Goal: Feedback & Contribution: Contribute content

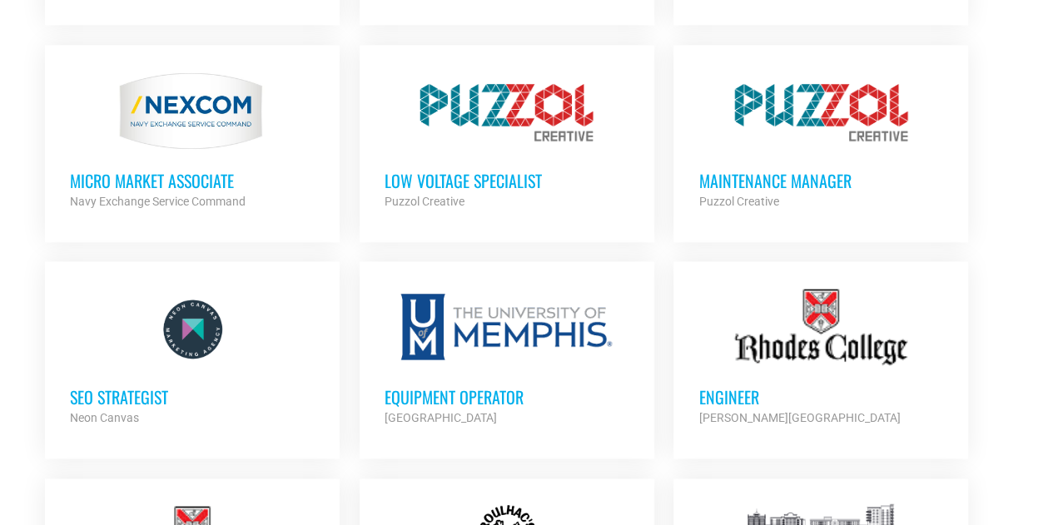
scroll to position [970, 0]
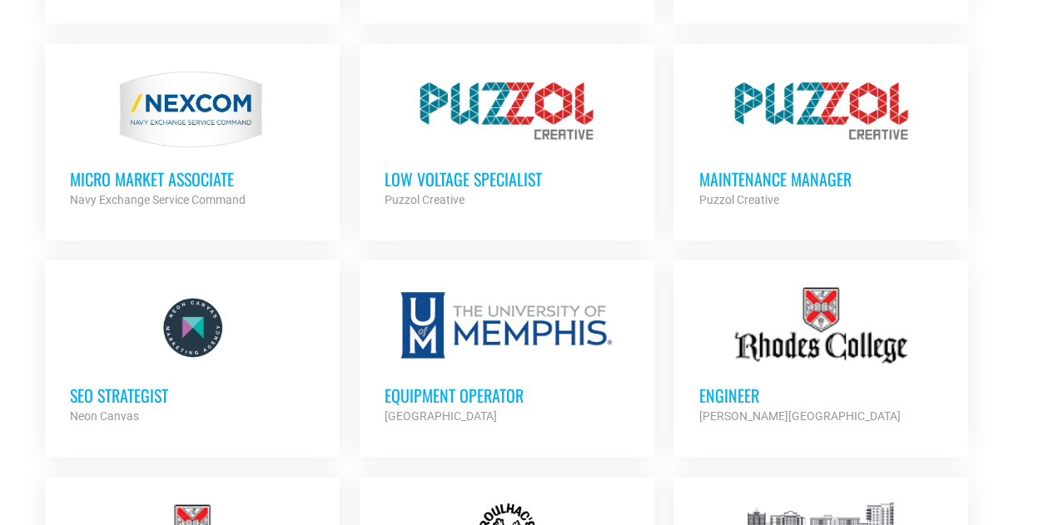
click at [205, 174] on h3 "MICRO MARKET ASSOCIATE" at bounding box center [192, 179] width 245 height 22
click at [505, 170] on h3 "Low Voltage Specialist" at bounding box center [506, 179] width 245 height 22
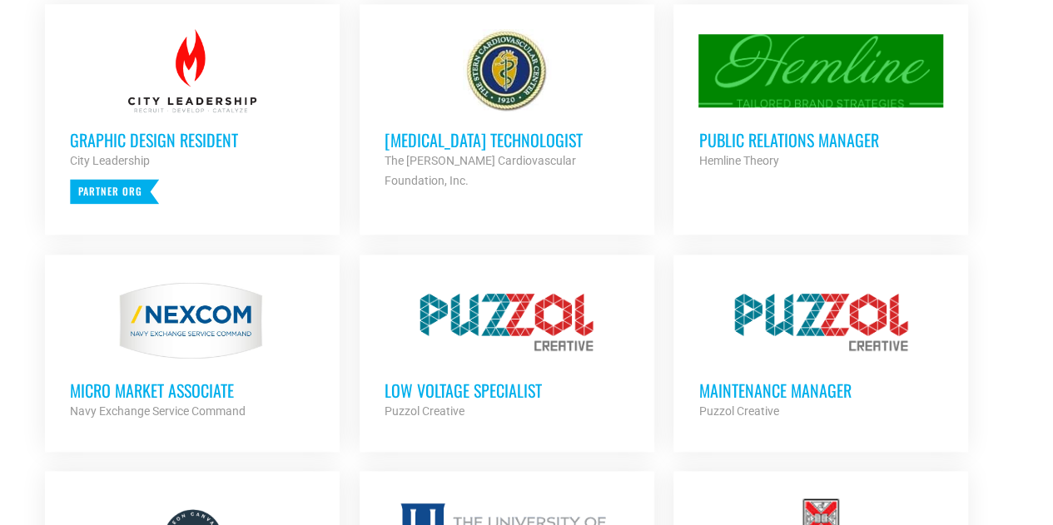
scroll to position [711, 0]
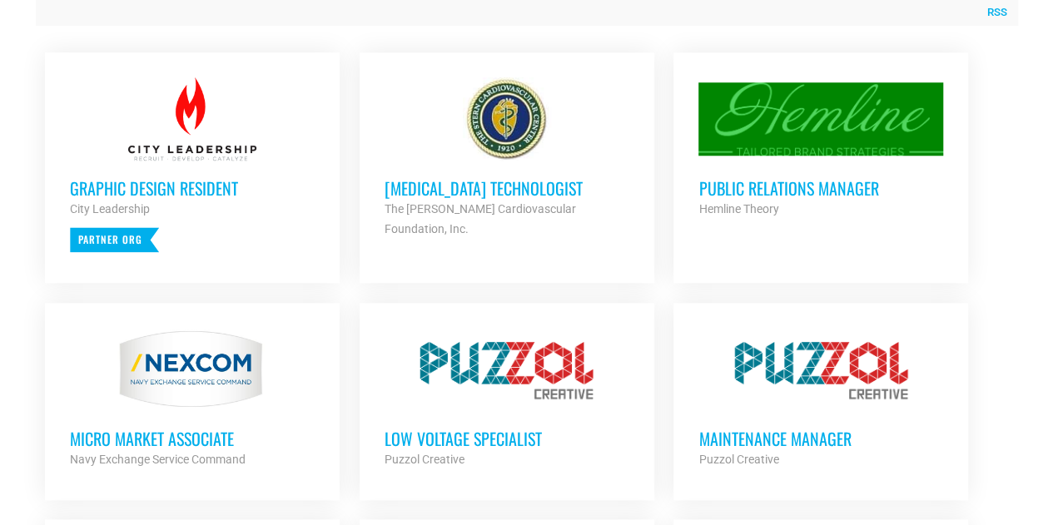
click at [733, 184] on h3 "Public Relations Manager" at bounding box center [820, 188] width 245 height 22
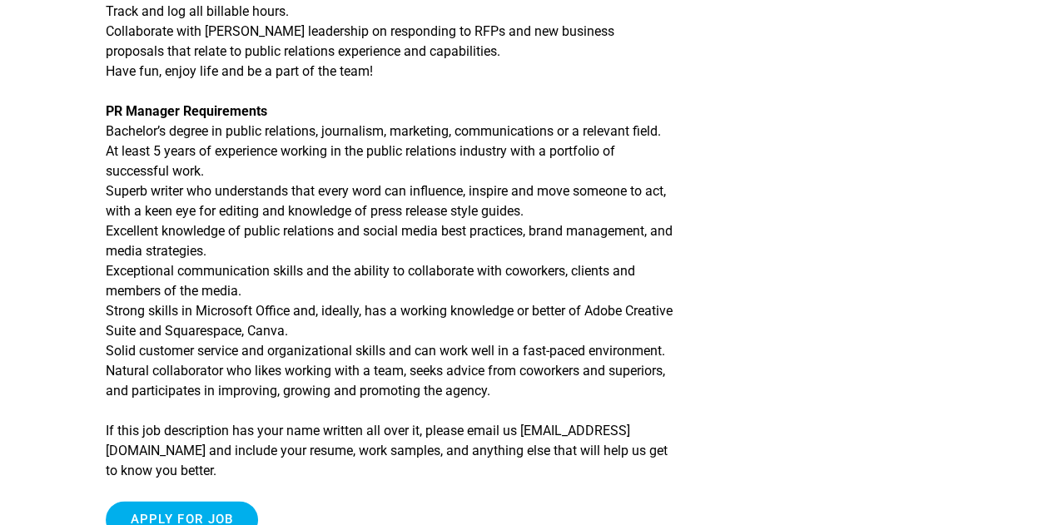
scroll to position [1020, 0]
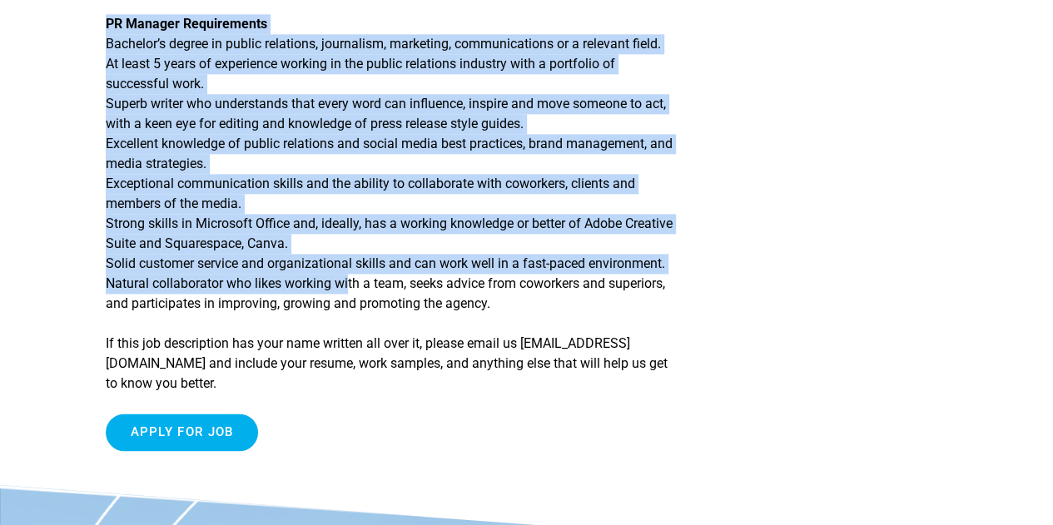
drag, startPoint x: 343, startPoint y: 285, endPoint x: 0, endPoint y: 72, distance: 403.6
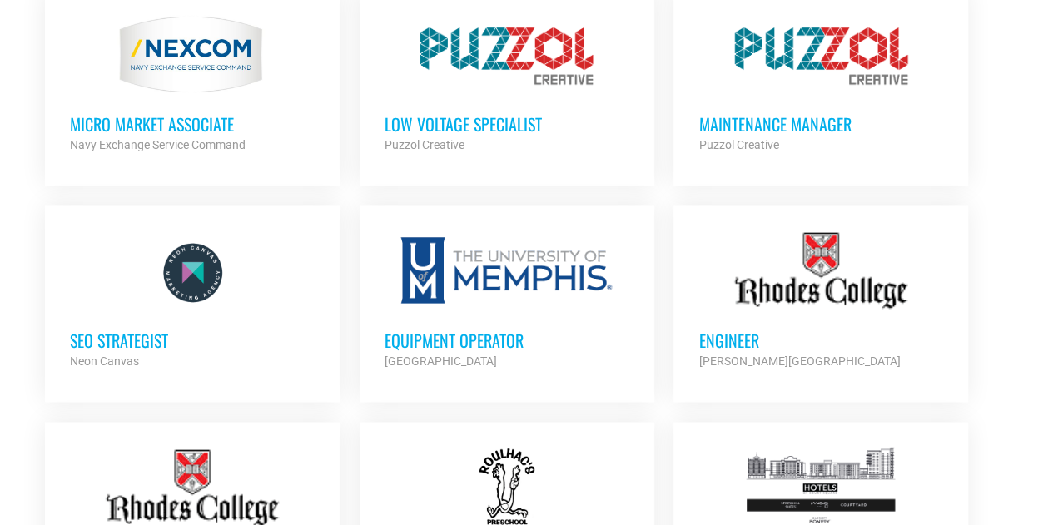
scroll to position [1028, 0]
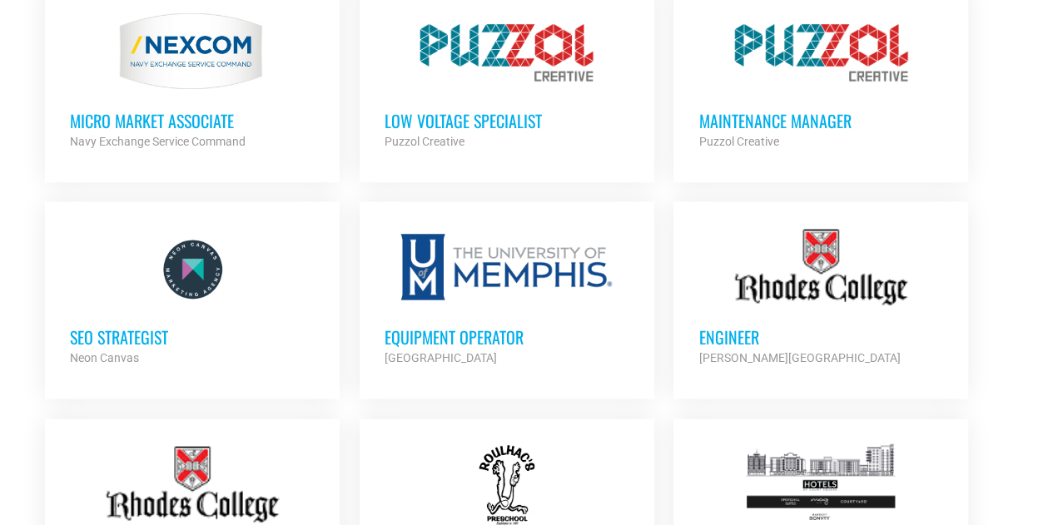
click at [141, 335] on h3 "SEO Strategist" at bounding box center [192, 337] width 245 height 22
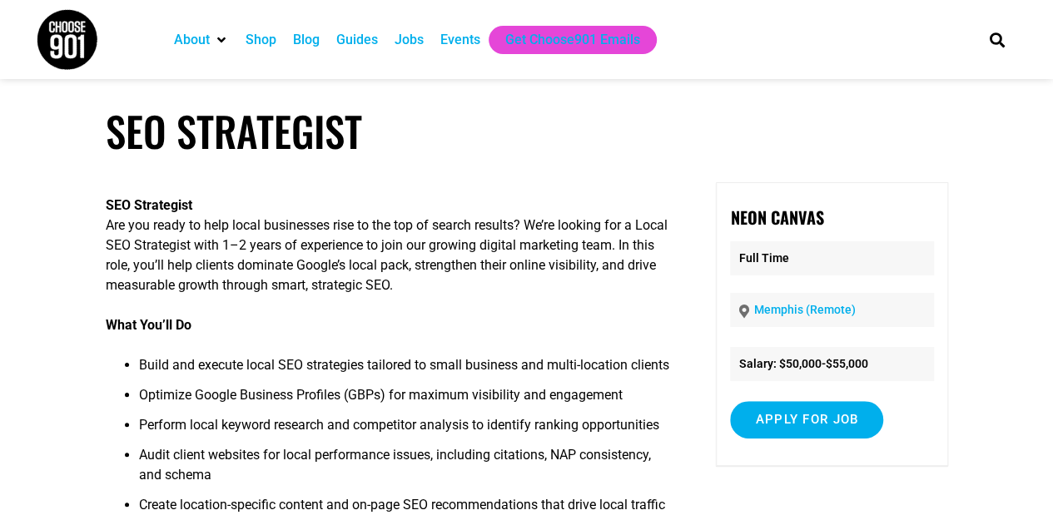
click at [467, 40] on div "Events" at bounding box center [460, 40] width 40 height 20
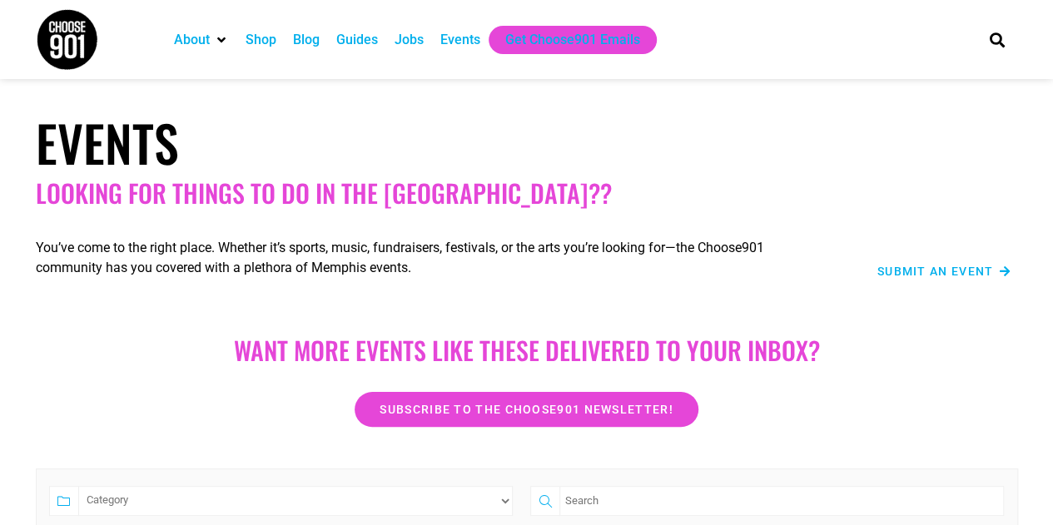
click at [955, 270] on span "Submit an Event" at bounding box center [935, 271] width 116 height 12
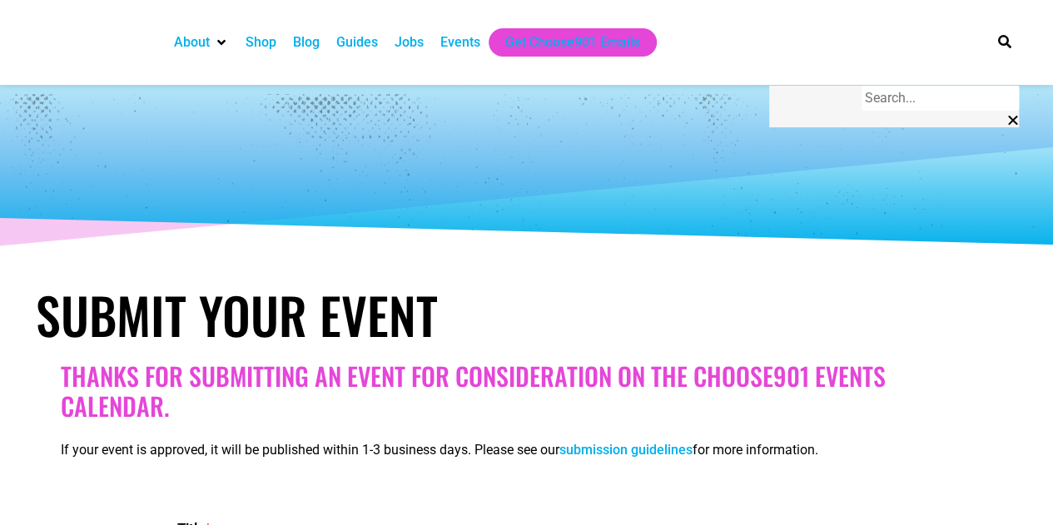
select select
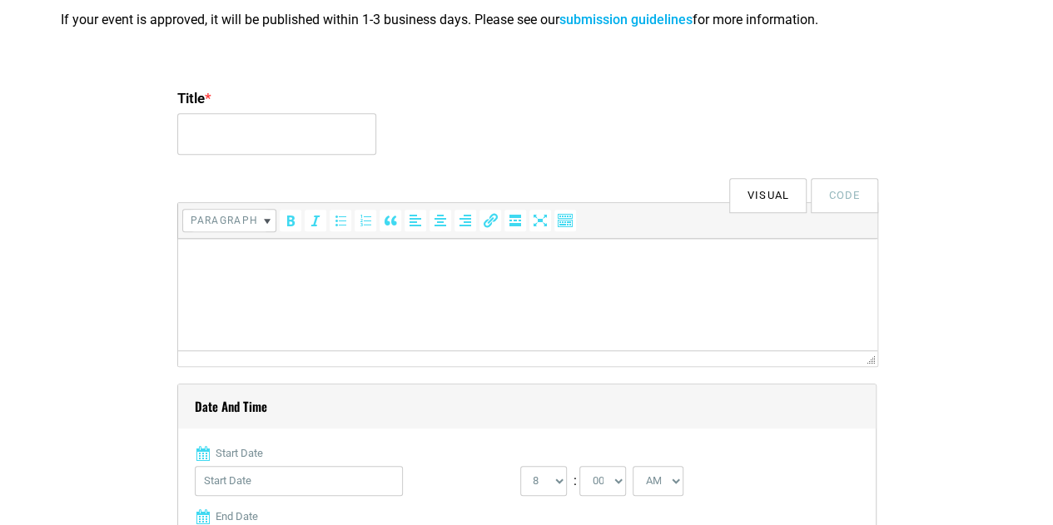
scroll to position [428, 0]
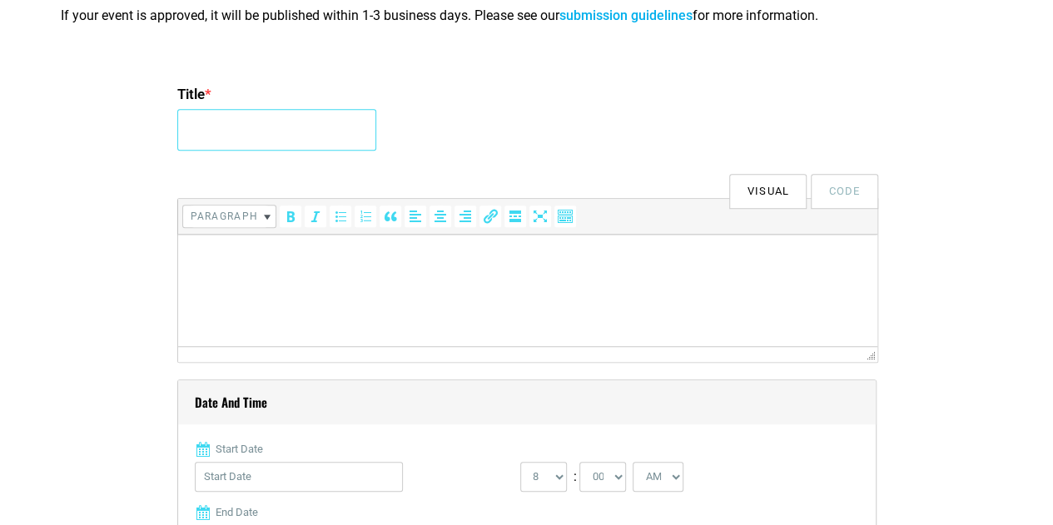
click at [250, 140] on input "Title *" at bounding box center [276, 130] width 199 height 42
type input "FedExFamilyHouse 5K"
click at [271, 245] on html at bounding box center [526, 258] width 699 height 47
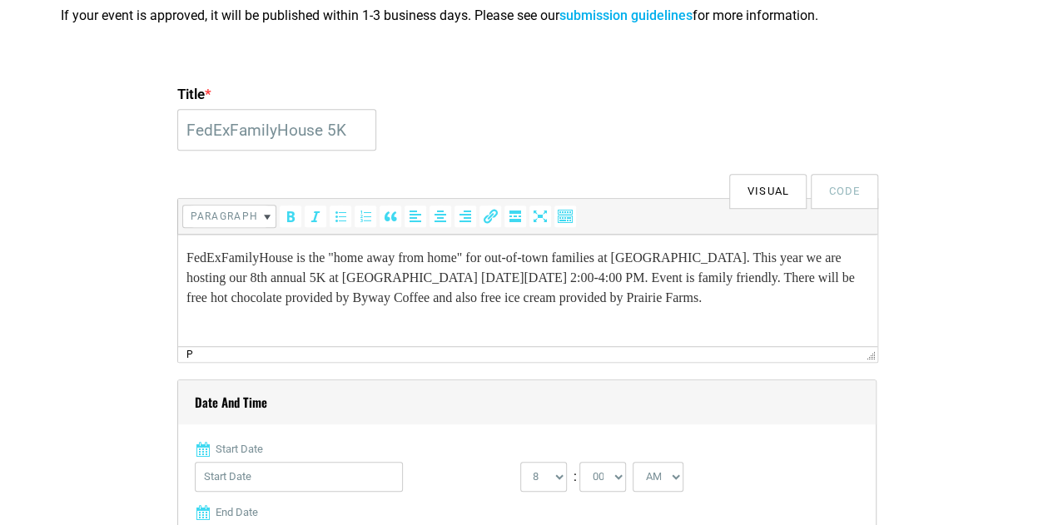
click at [755, 181] on button "Visual" at bounding box center [767, 191] width 77 height 35
click at [770, 193] on button "Visual" at bounding box center [767, 191] width 77 height 35
click at [781, 199] on button "Visual" at bounding box center [767, 191] width 77 height 35
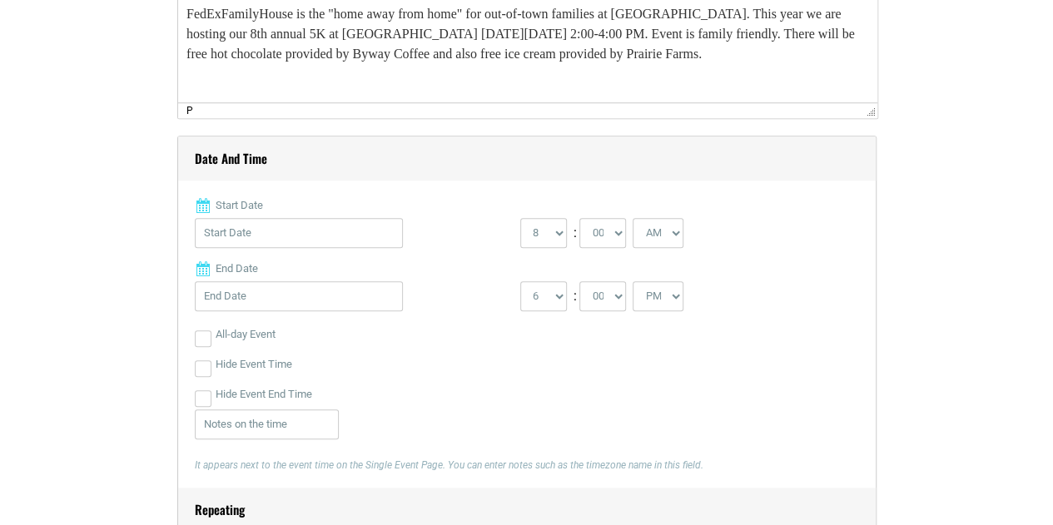
scroll to position [676, 0]
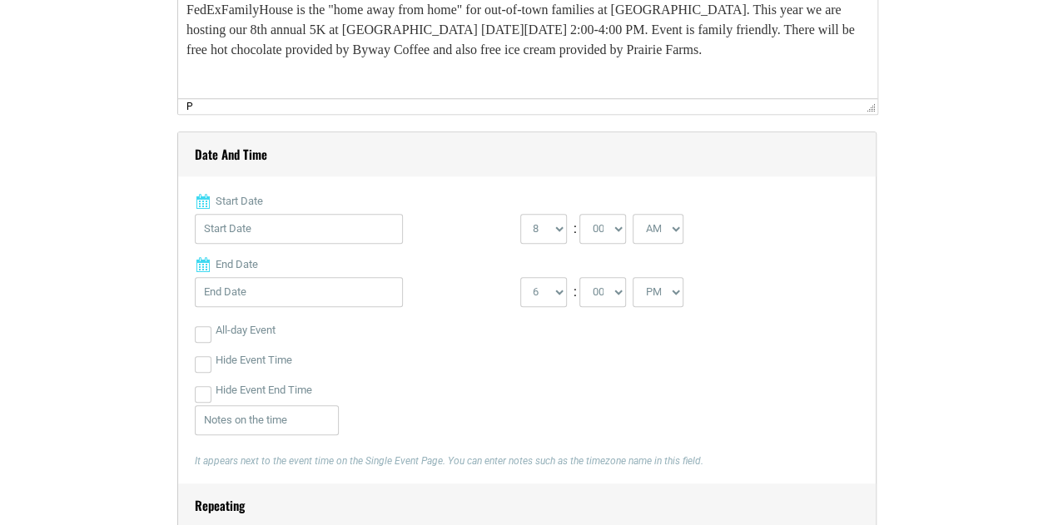
drag, startPoint x: 296, startPoint y: 72, endPoint x: 280, endPoint y: 50, distance: 28.0
click at [280, 50] on p "FedExFamilyHouse is the "home away from home" for out-of-town families at Le Bo…" at bounding box center [527, 30] width 682 height 60
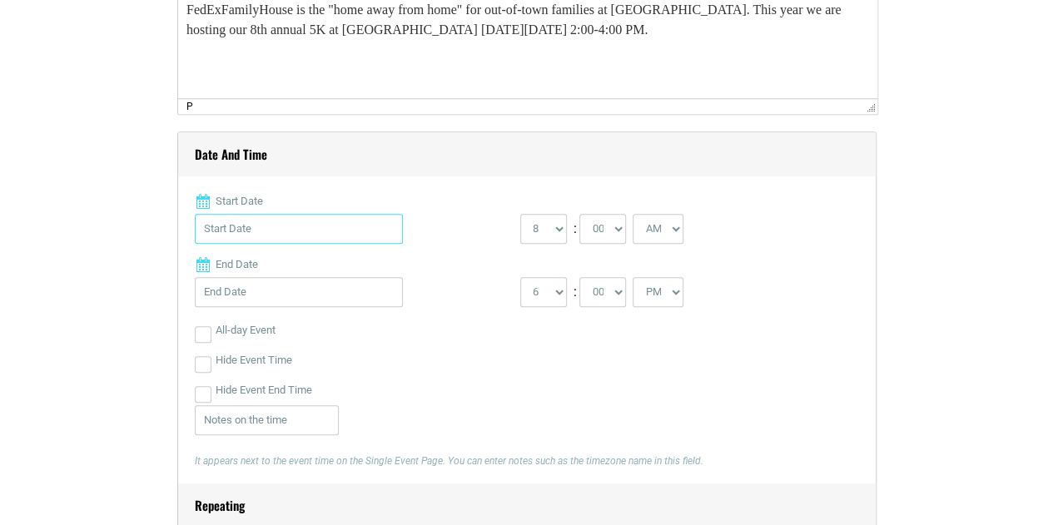
click at [247, 229] on input "Start Date" at bounding box center [299, 229] width 208 height 30
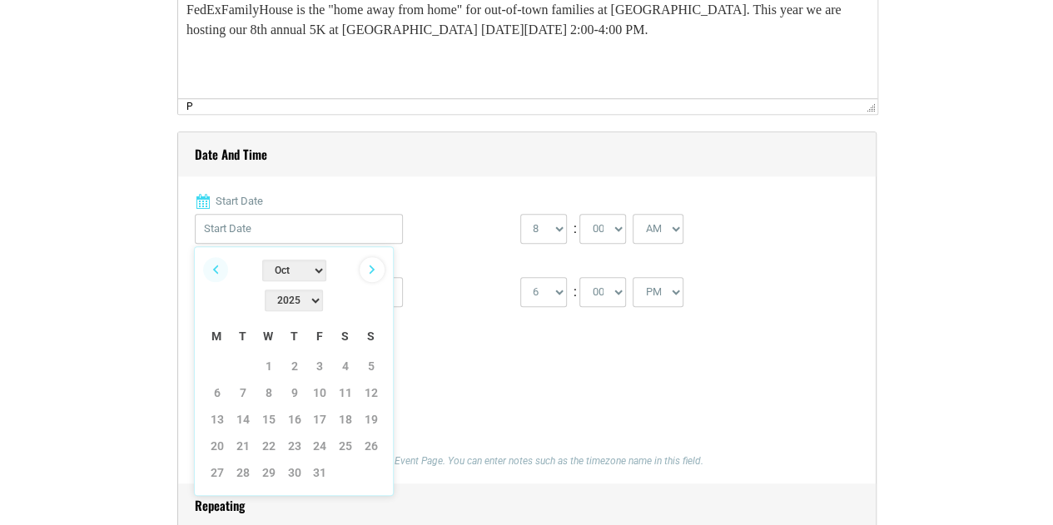
click at [379, 266] on link "Next" at bounding box center [371, 269] width 25 height 25
click at [371, 354] on link "2" at bounding box center [371, 366] width 25 height 25
type input "11/02/2025"
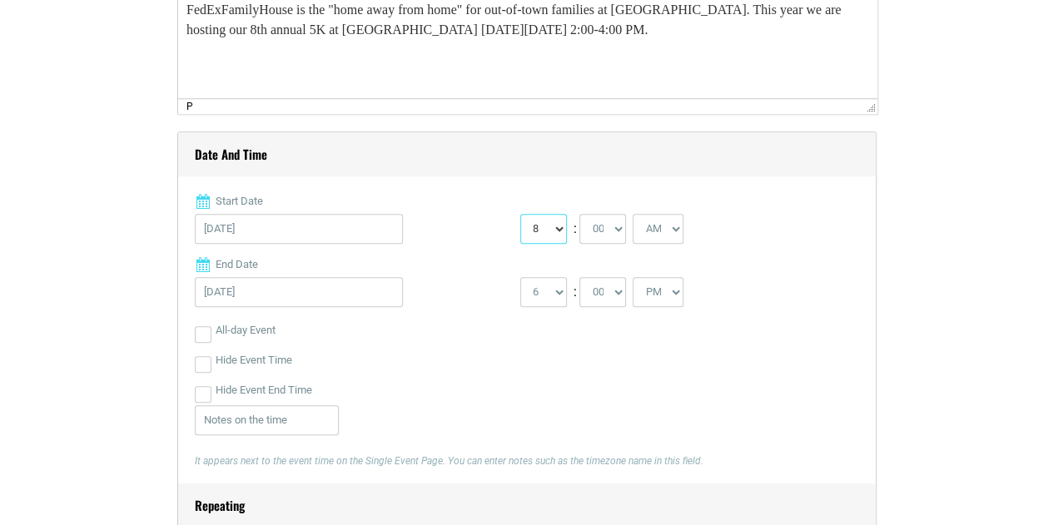
click at [563, 233] on select "0 1 2 3 4 5 6 7 8 9 10 11 12" at bounding box center [543, 229] width 47 height 30
select select "2"
click at [520, 214] on select "0 1 2 3 4 5 6 7 8 9 10 11 12" at bounding box center [543, 229] width 47 height 30
click at [666, 230] on select "AM PM" at bounding box center [657, 229] width 51 height 30
select select "PM"
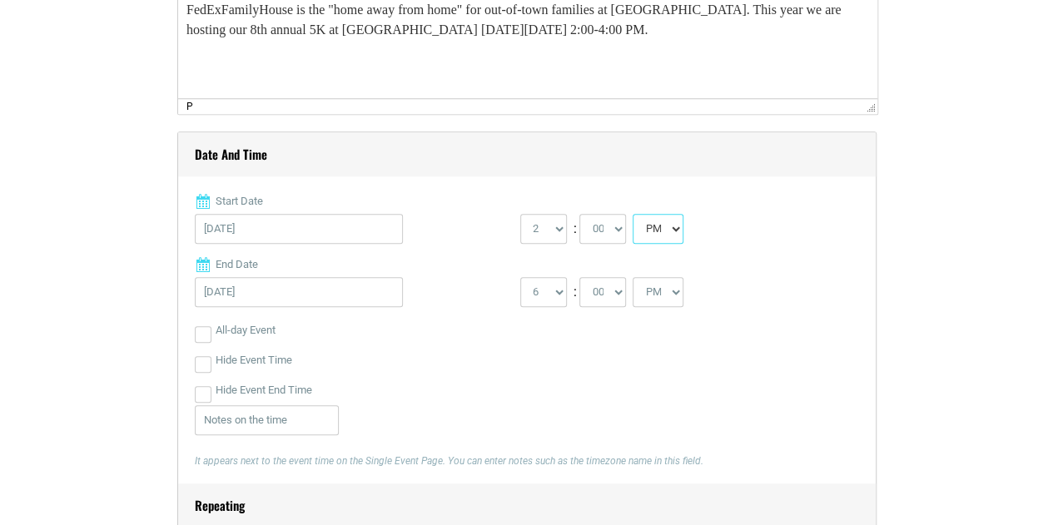
click at [632, 214] on select "AM PM" at bounding box center [657, 229] width 51 height 30
click at [547, 290] on select "1 2 3 4 5 6 7 8 9 10 11 12" at bounding box center [543, 292] width 47 height 30
select select "4"
click at [520, 277] on select "1 2 3 4 5 6 7 8 9 10 11 12" at bounding box center [543, 292] width 47 height 30
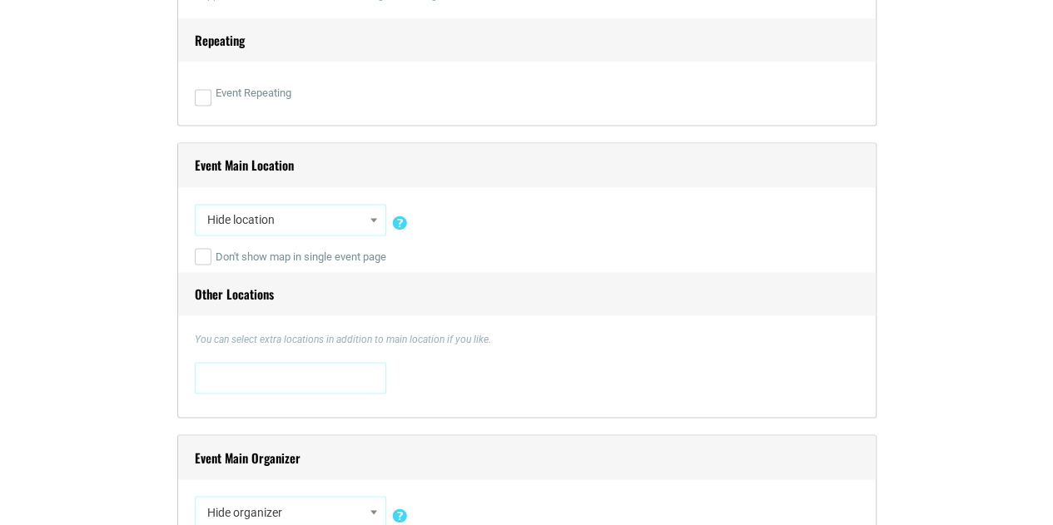
scroll to position [1159, 0]
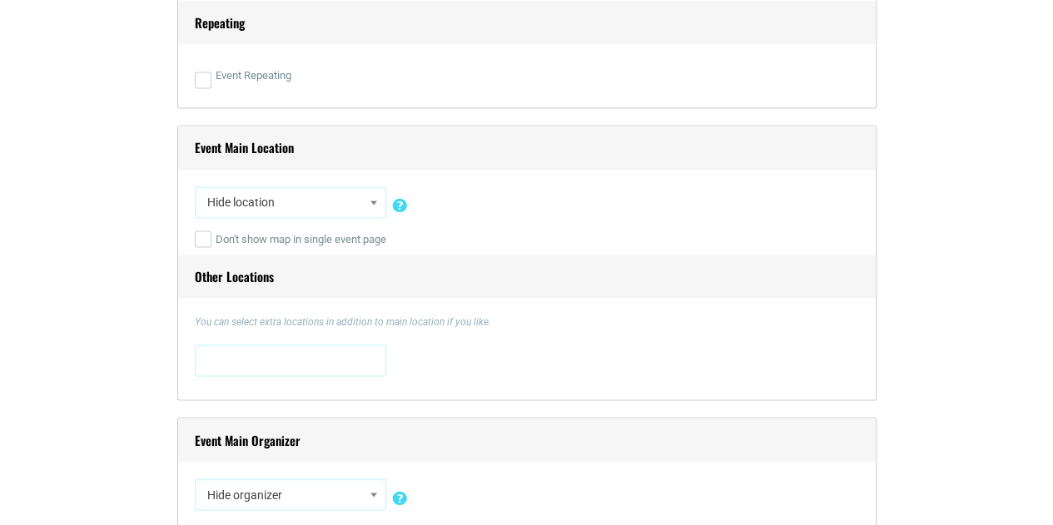
click at [328, 201] on span "Hide location" at bounding box center [291, 202] width 180 height 30
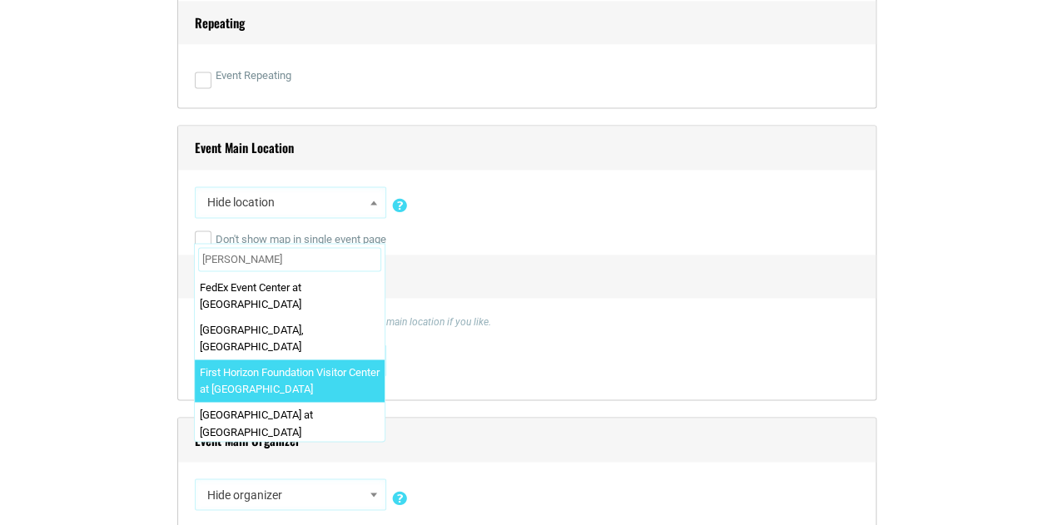
type input "Shelby Far"
select select "5833"
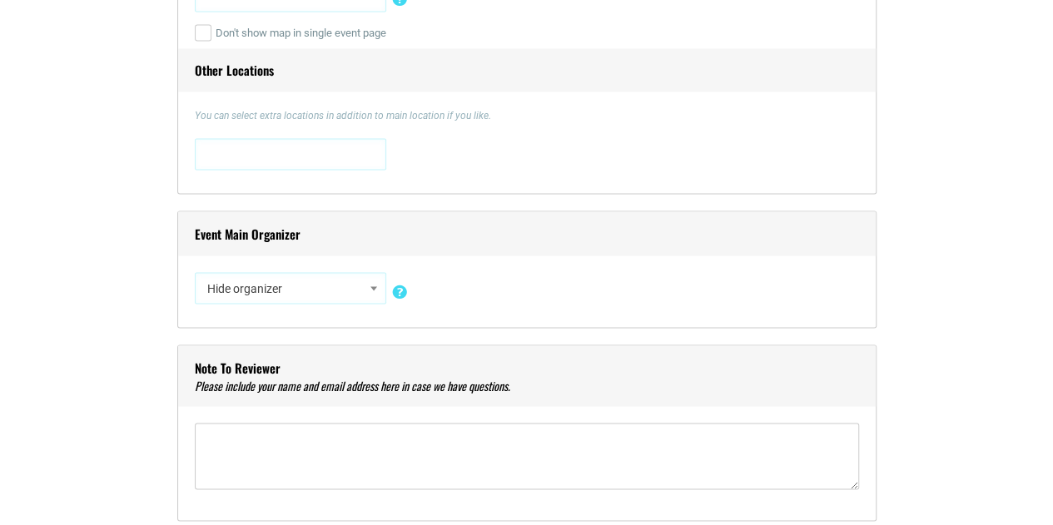
scroll to position [1372, 0]
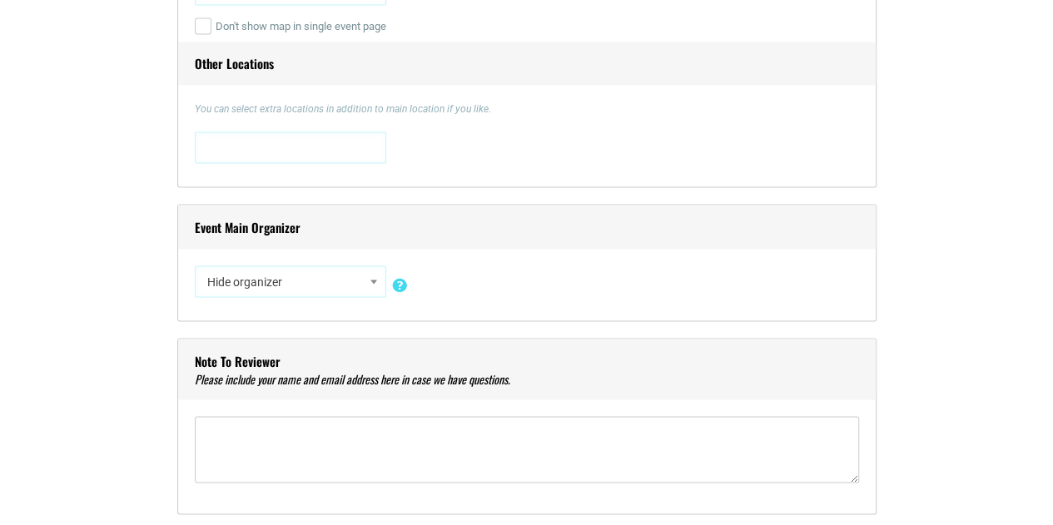
click at [284, 284] on span "Hide organizer" at bounding box center [291, 281] width 180 height 30
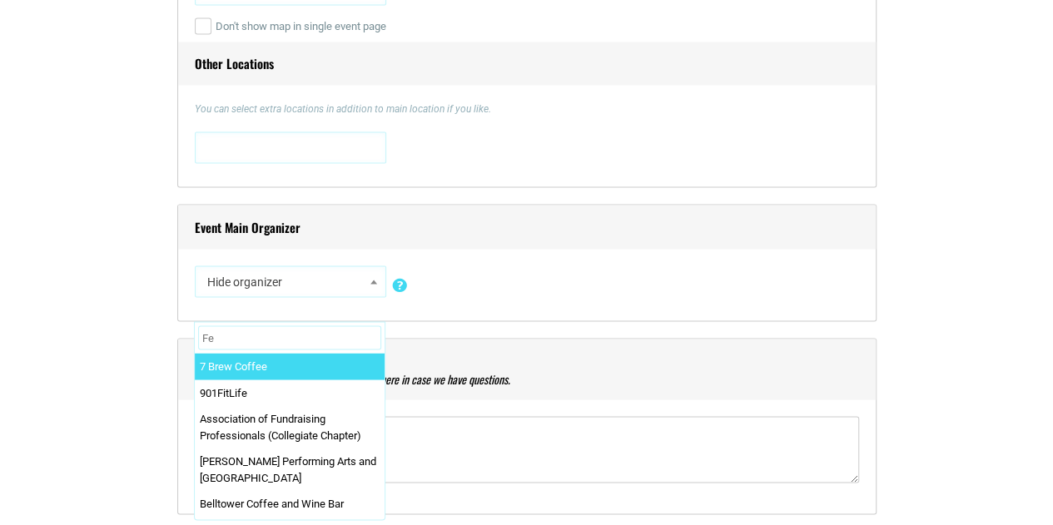
scroll to position [0, 0]
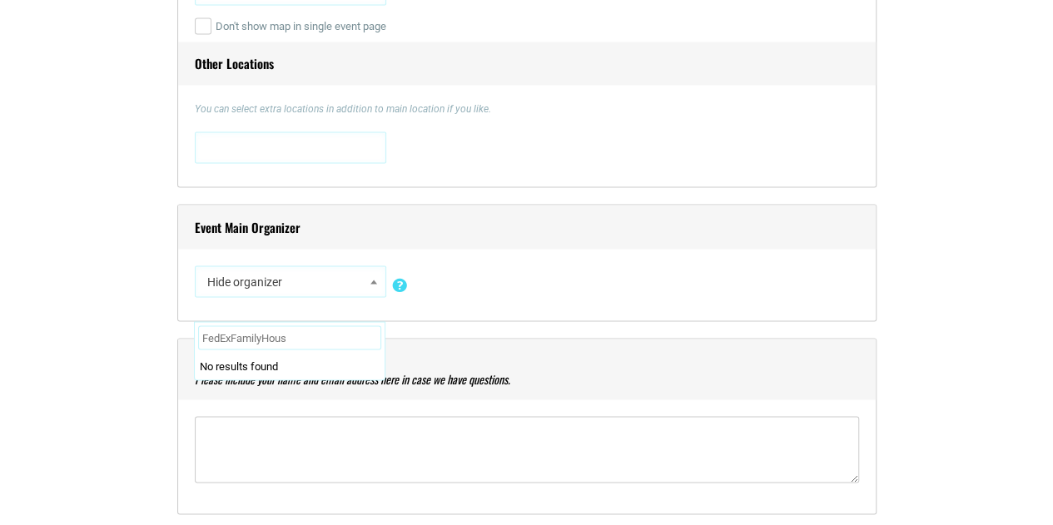
type input "FedExFamilyHouse"
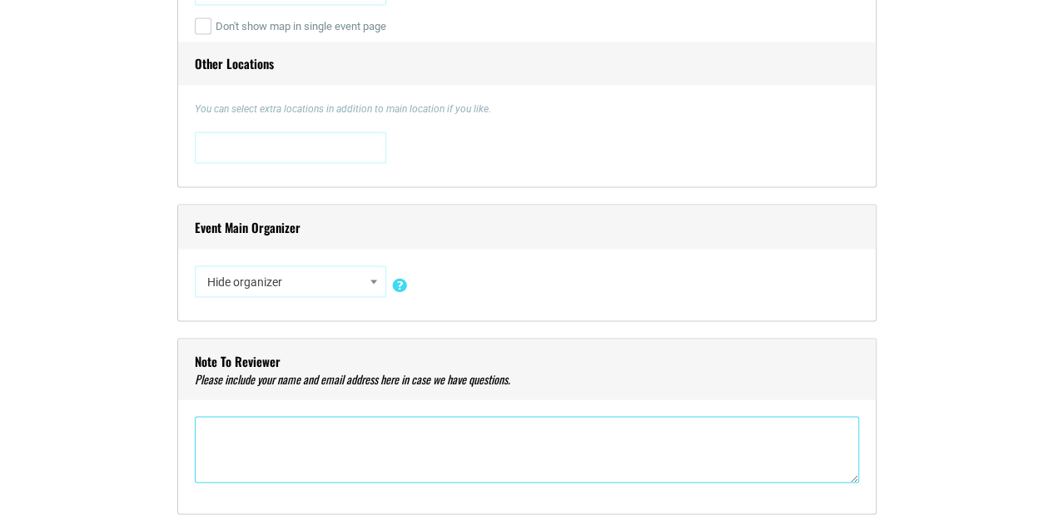
click at [319, 439] on textarea"] at bounding box center [527, 449] width 664 height 67
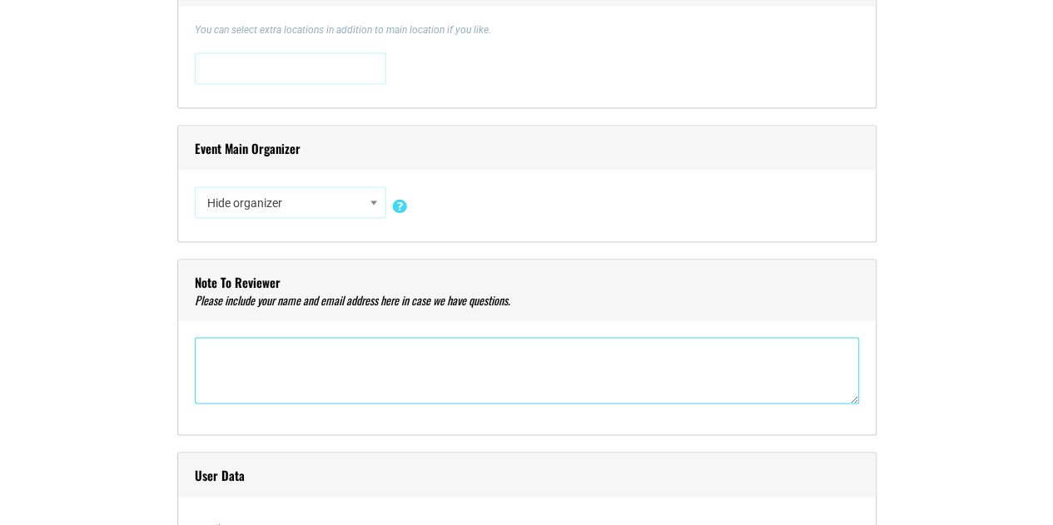
scroll to position [1490, 0]
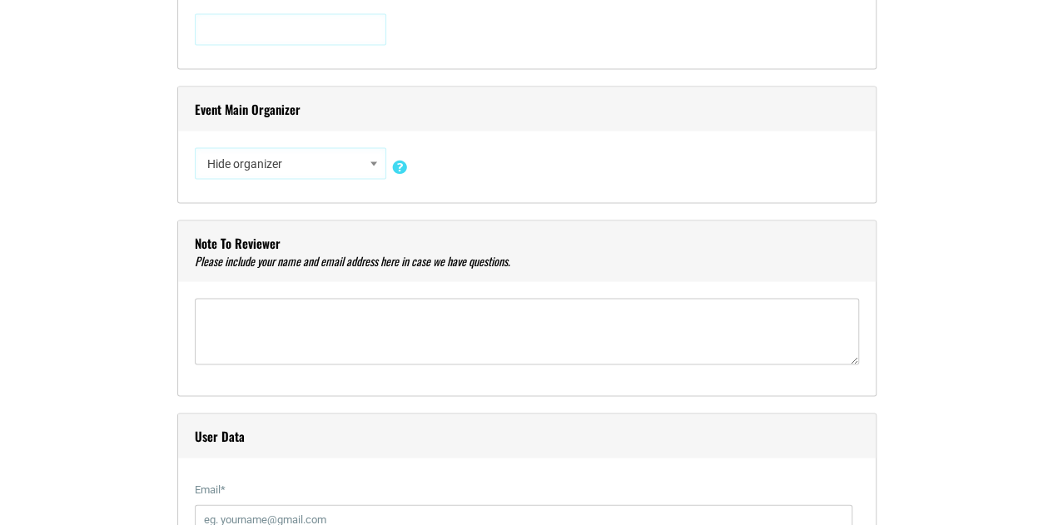
click at [324, 169] on span "Hide organizer" at bounding box center [291, 163] width 180 height 30
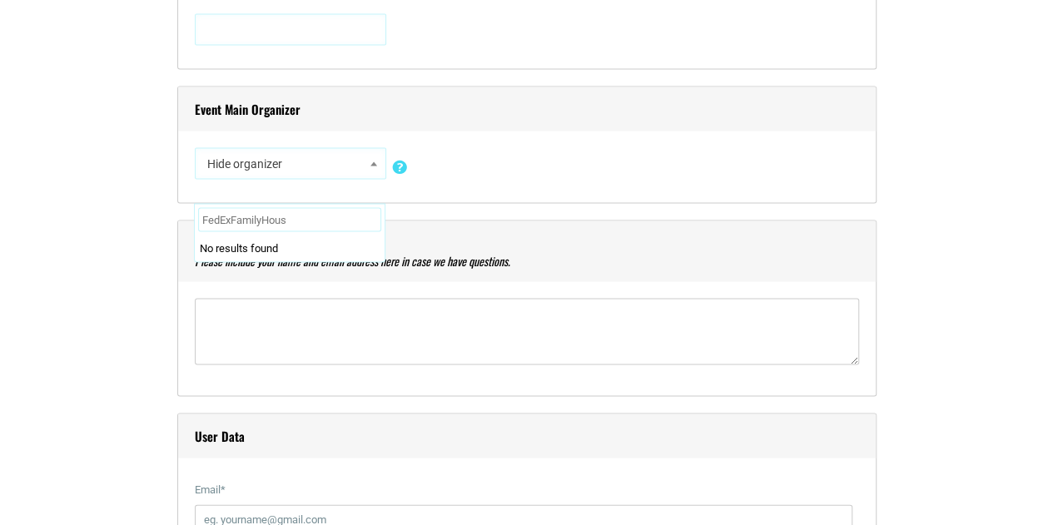
type input "FedExFamilyHouse"
click at [285, 317] on textarea"] at bounding box center [527, 331] width 664 height 67
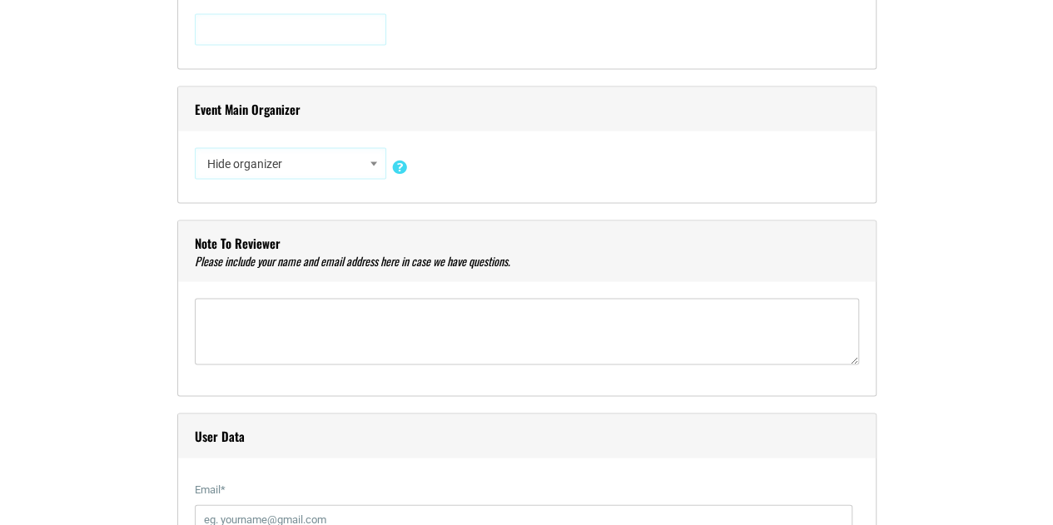
click at [352, 164] on span "Hide organizer" at bounding box center [291, 163] width 180 height 30
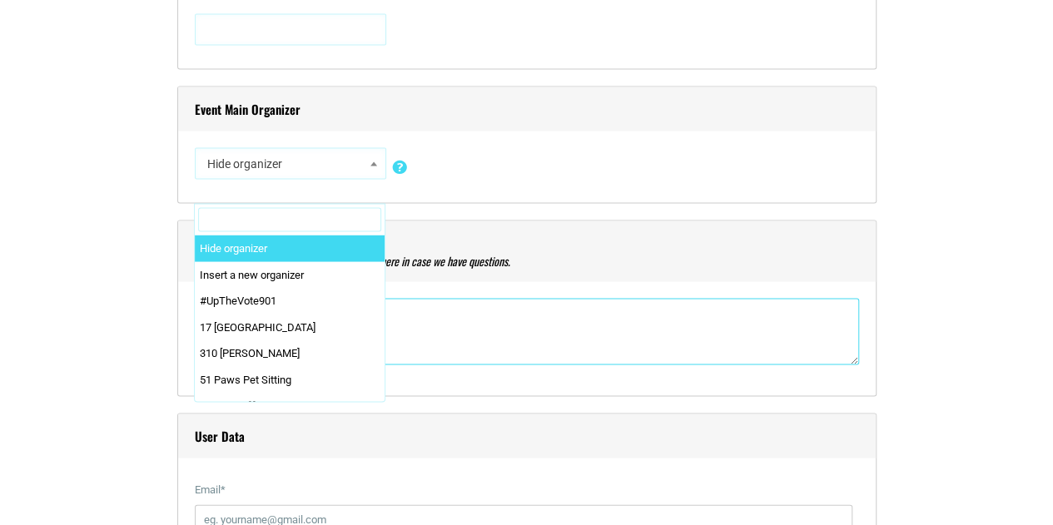
click at [486, 347] on textarea"] at bounding box center [527, 331] width 664 height 67
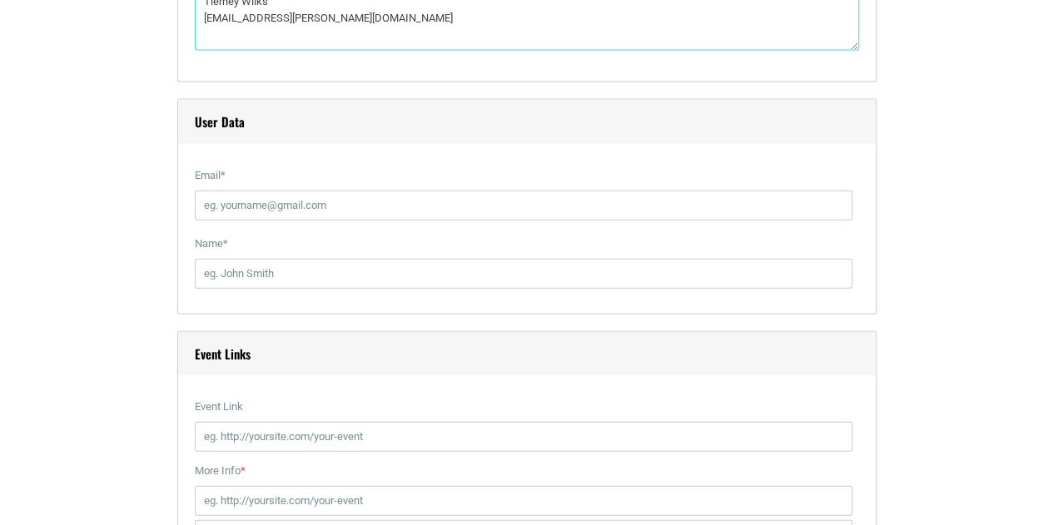
scroll to position [1806, 0]
type textarea"] "Tierney Wilks tierney.wilks@lebonheur.org"
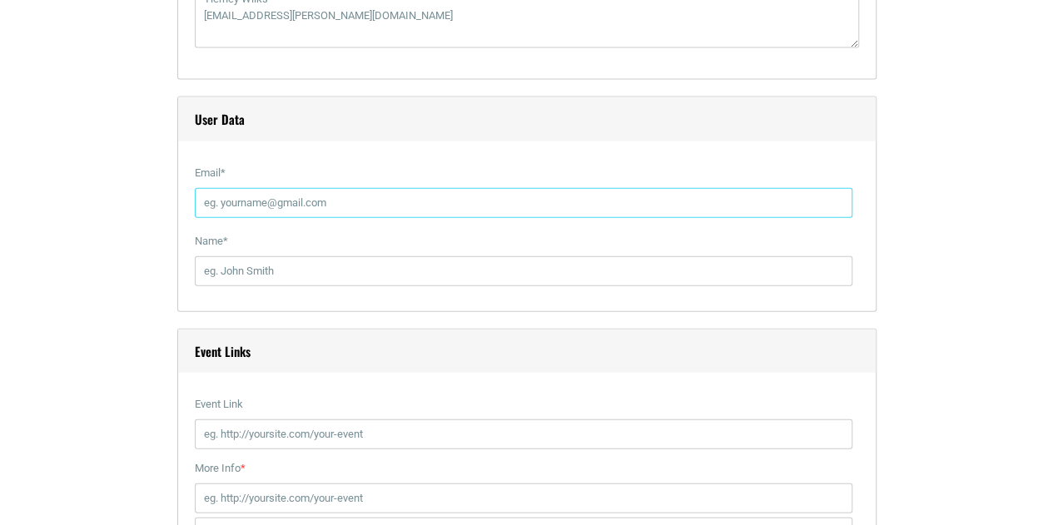
click at [318, 205] on input "Email *" at bounding box center [523, 203] width 657 height 30
type input "tierney.wilks@lebonheur.org"
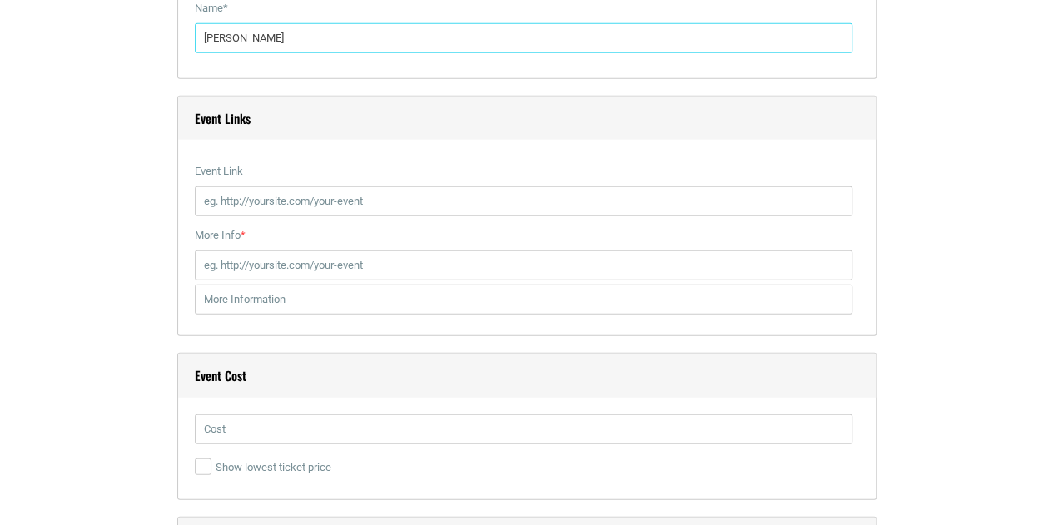
scroll to position [2044, 0]
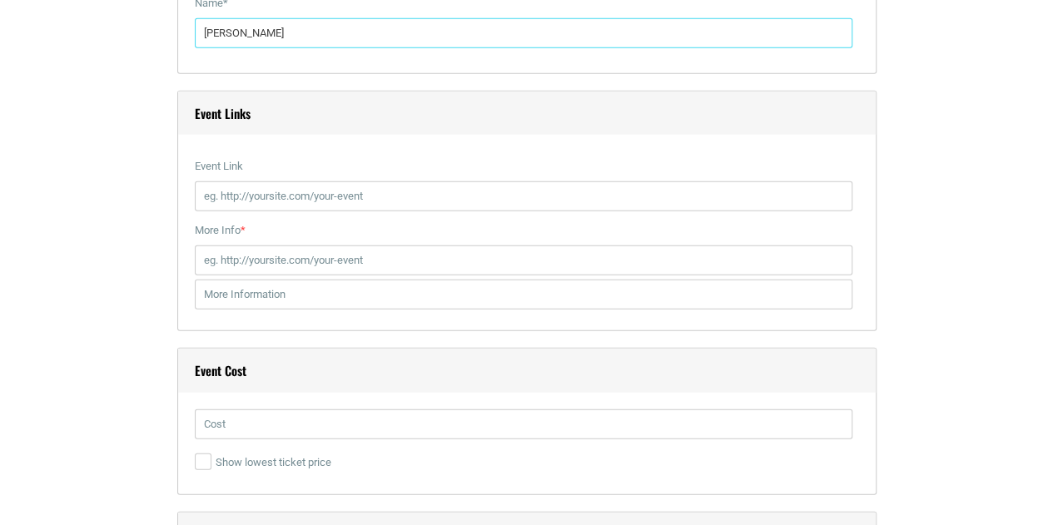
type input "Tierney Wilks"
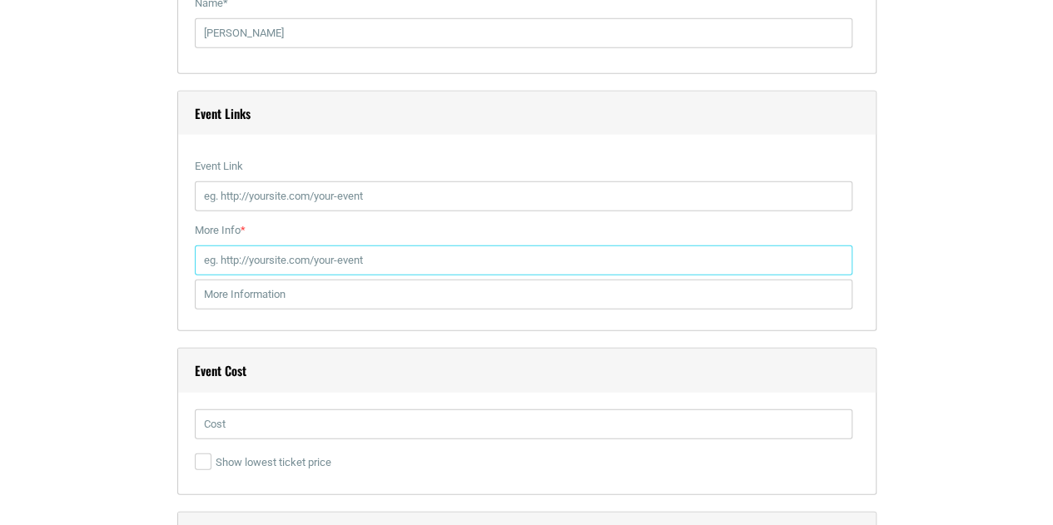
click at [271, 255] on input "More Info *" at bounding box center [523, 260] width 657 height 30
paste input "https://www.fedexfamilyhouse.org/run"
type input "https://www.fedexfamilyhouse.org/run"
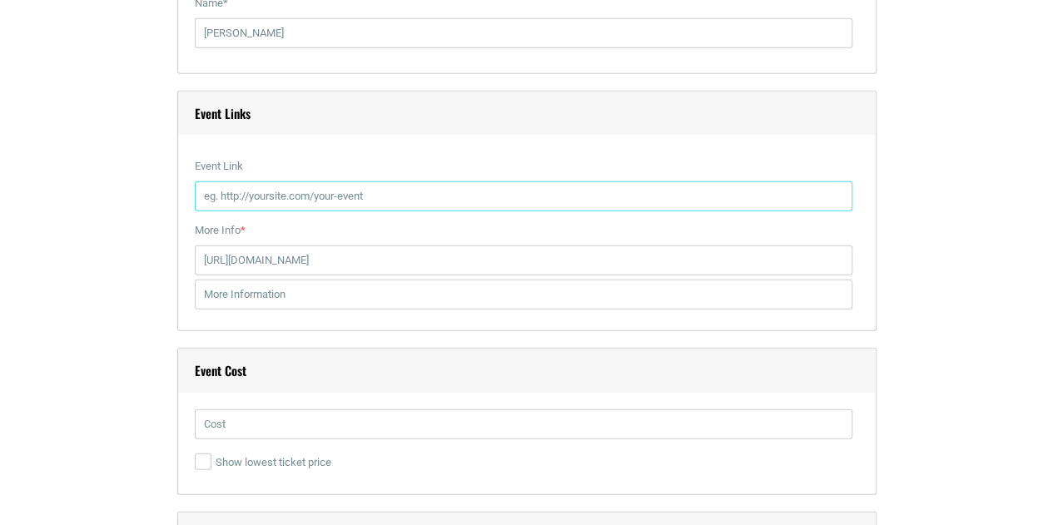
click at [310, 191] on input "Event Link" at bounding box center [523, 196] width 657 height 30
paste input "https://fedexfamilyhouse5k.raceroster.com/"
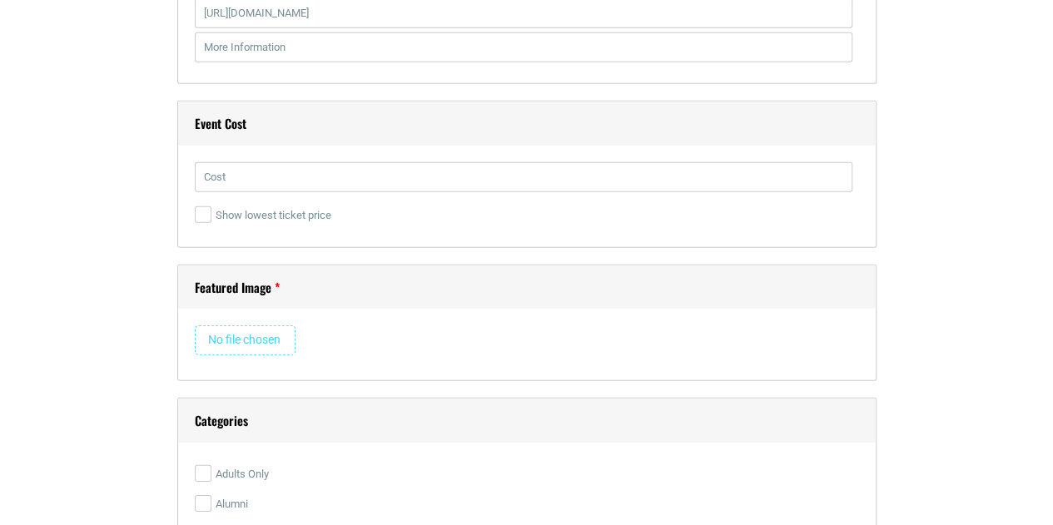
scroll to position [2292, 0]
type input "https://fedexfamilyhouse5k.raceroster.com/"
click at [236, 175] on input "text" at bounding box center [523, 176] width 657 height 30
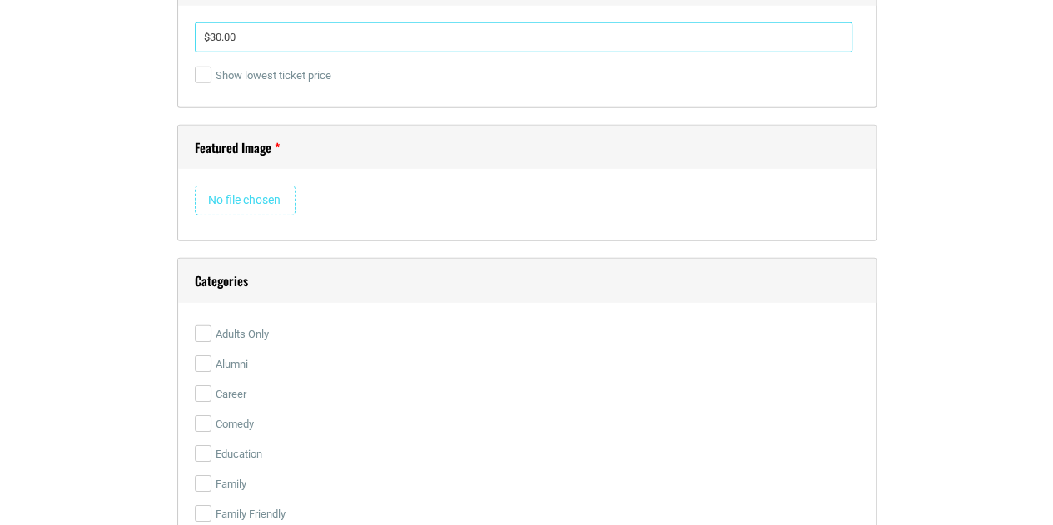
scroll to position [2442, 0]
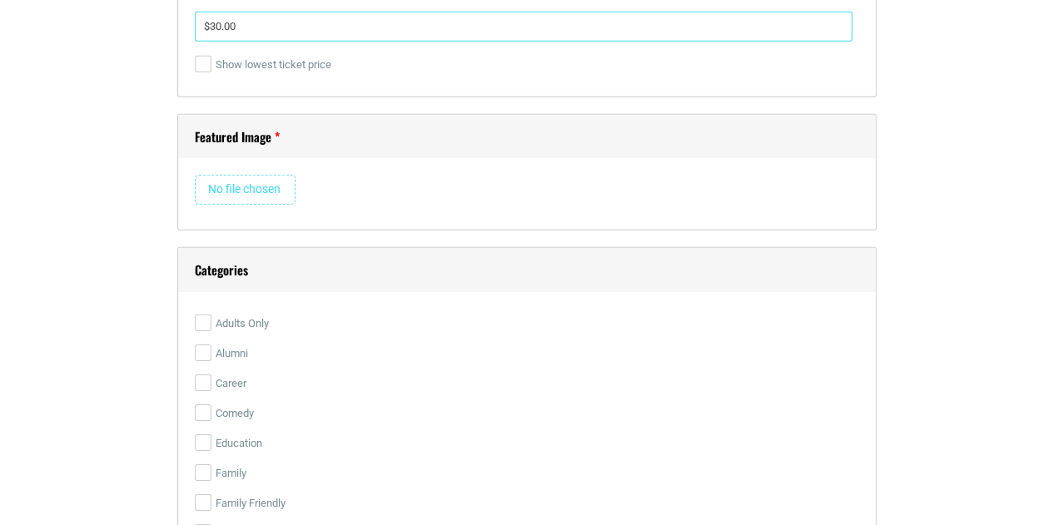
type input "$30.00"
click at [239, 177] on input "file" at bounding box center [245, 190] width 101 height 30
type input "C:\fakepath\5K Flyer.jpg"
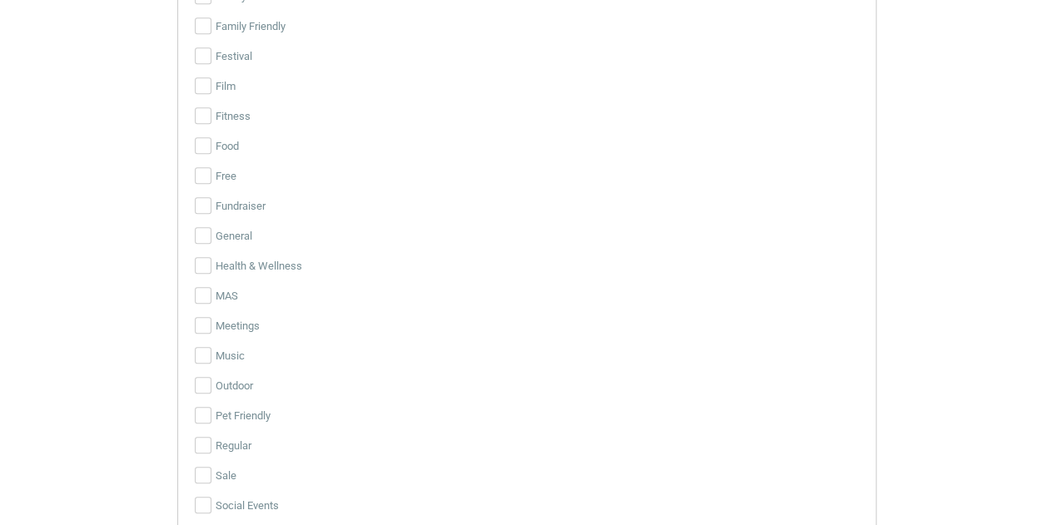
scroll to position [3785, 0]
click at [201, 262] on input "Health & Wellness" at bounding box center [203, 263] width 17 height 17
checkbox input "true"
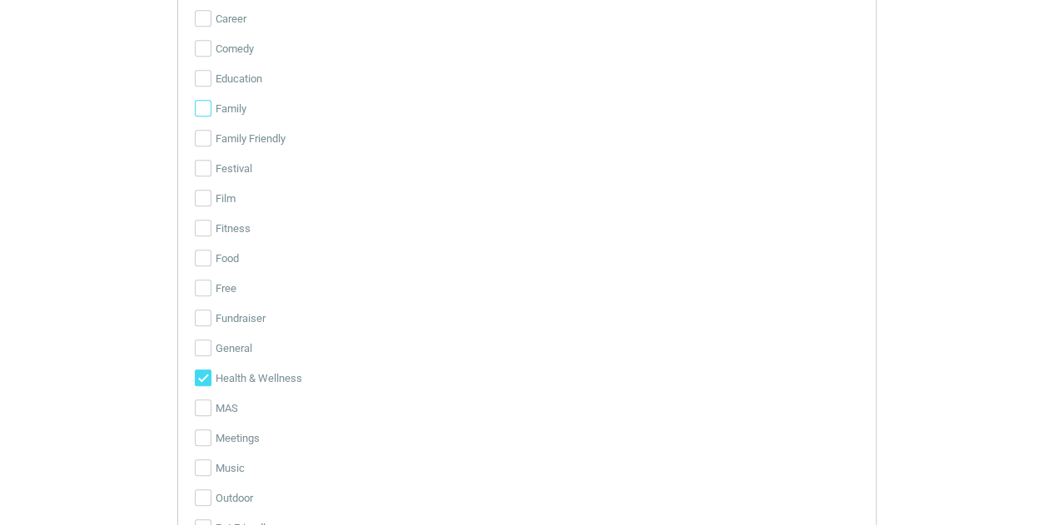
click at [206, 100] on input "Family" at bounding box center [203, 108] width 17 height 17
checkbox input "true"
click at [206, 139] on input "Family Friendly" at bounding box center [203, 138] width 17 height 17
checkbox input "true"
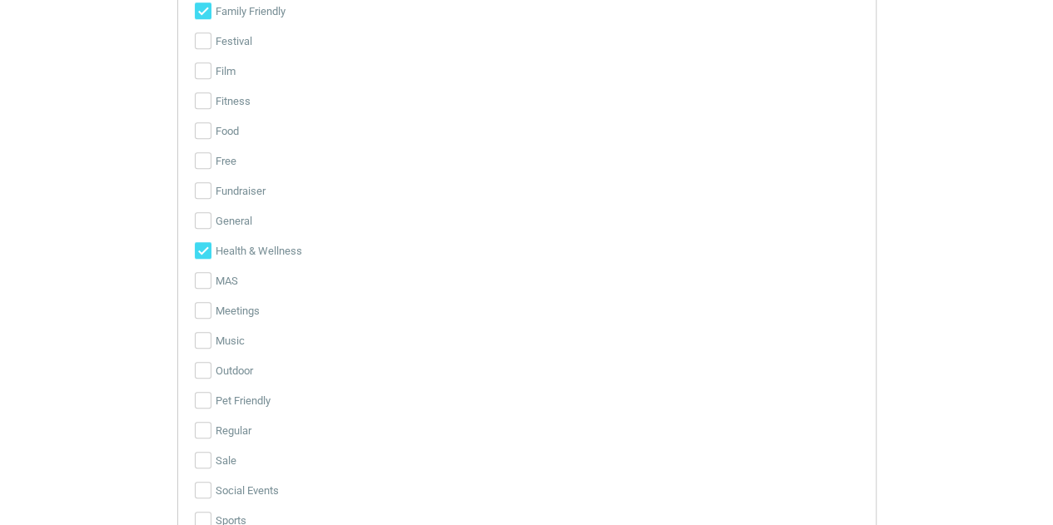
scroll to position [3799, 0]
click at [202, 181] on input "Fundraiser" at bounding box center [203, 189] width 17 height 17
checkbox input "true"
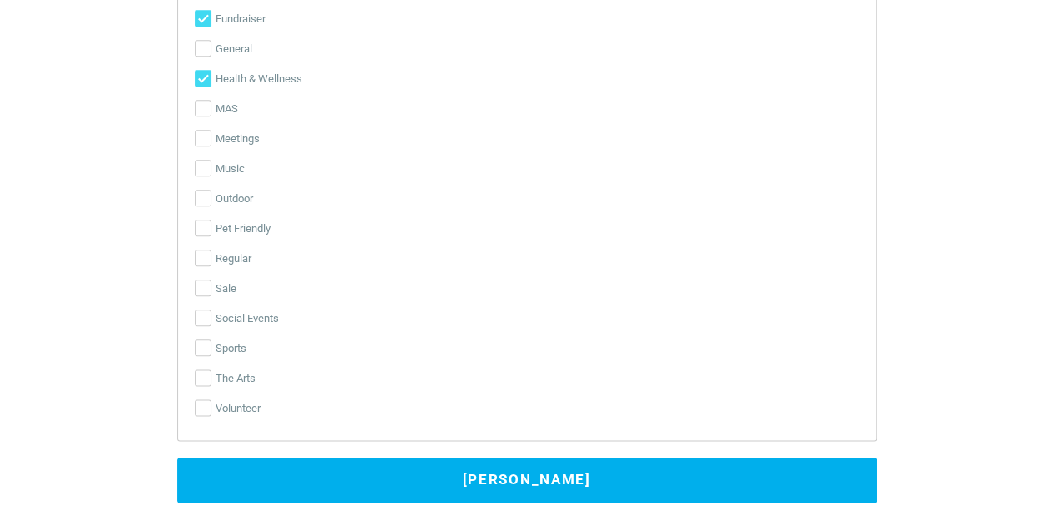
scroll to position [3997, 0]
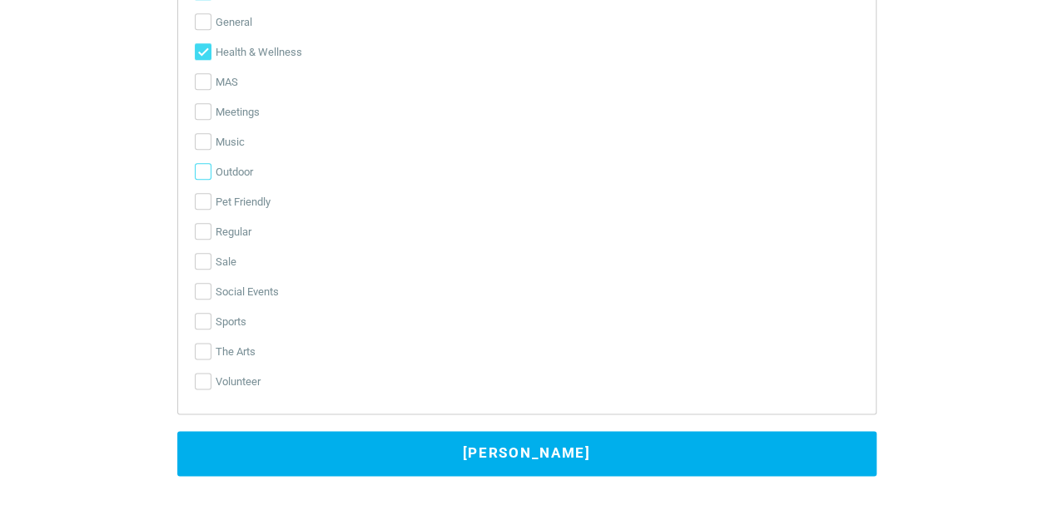
click at [195, 169] on input "Outdoor" at bounding box center [203, 171] width 17 height 17
checkbox input "true"
click at [203, 197] on input "Pet Friendly" at bounding box center [203, 201] width 17 height 17
checkbox input "true"
click at [464, 454] on button "Submit Event" at bounding box center [526, 453] width 699 height 45
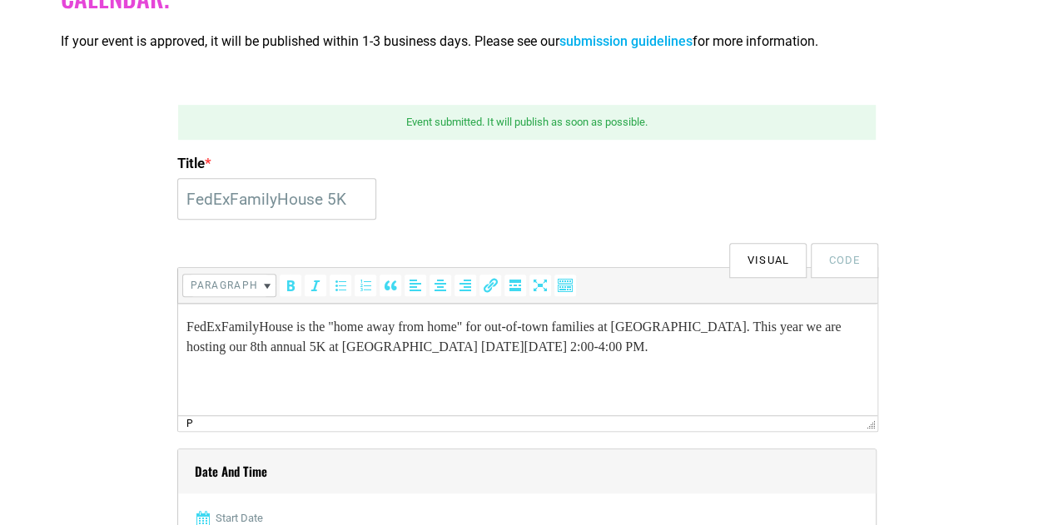
scroll to position [406, 0]
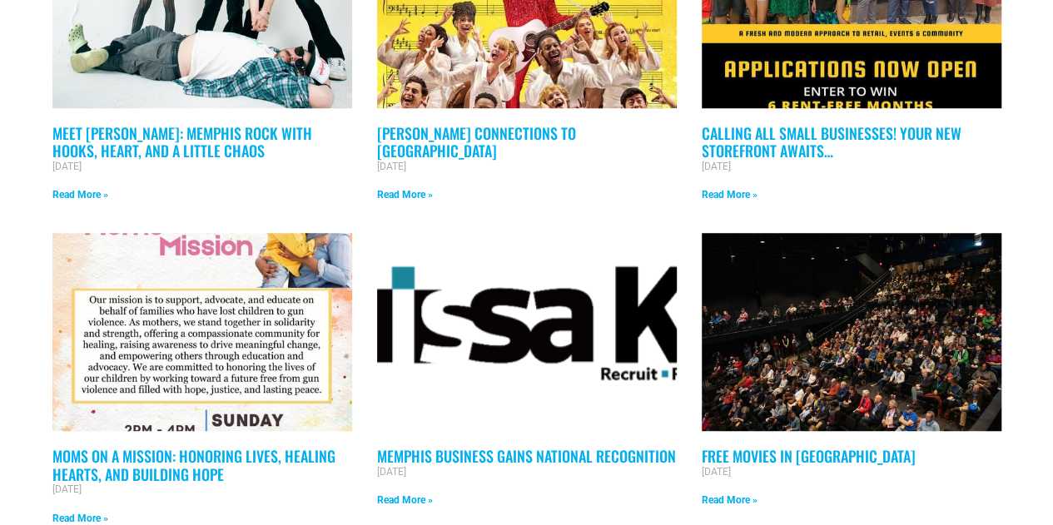
scroll to position [637, 0]
